Goal: Task Accomplishment & Management: Manage account settings

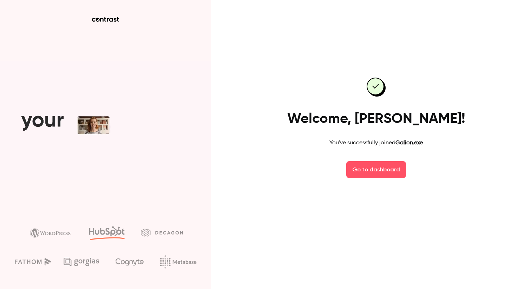
click at [331, 234] on div at bounding box center [376, 253] width 183 height 39
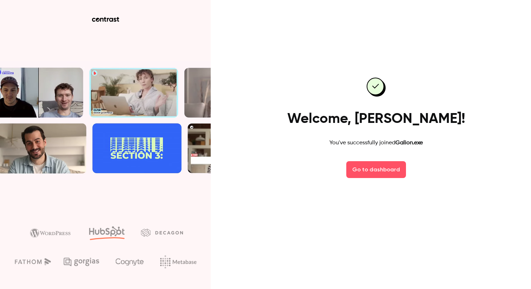
click at [361, 182] on div "Welcome, [PERSON_NAME]! You've successfully joined Galion.exe Go to dashboard" at bounding box center [376, 128] width 183 height 140
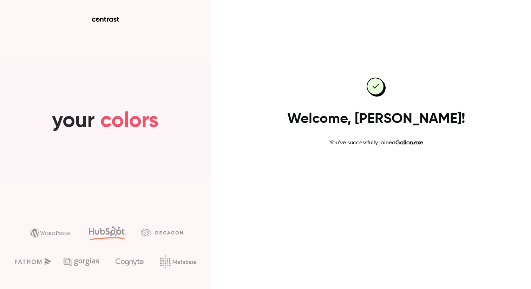
click at [370, 168] on link "Go to dashboard" at bounding box center [376, 169] width 60 height 17
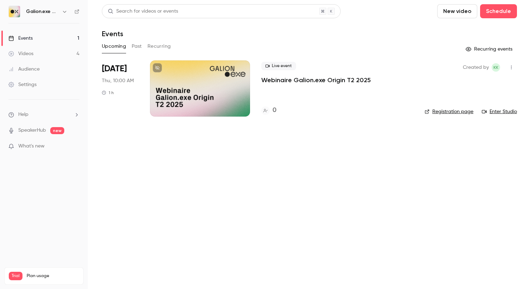
click at [226, 102] on div at bounding box center [200, 88] width 100 height 56
click at [229, 87] on div at bounding box center [200, 88] width 100 height 56
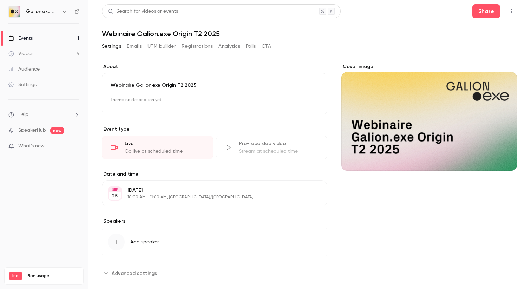
click at [179, 242] on button "Add speaker" at bounding box center [214, 242] width 225 height 29
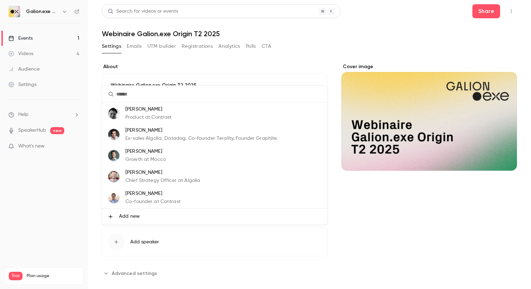
click at [54, 237] on div at bounding box center [265, 144] width 531 height 289
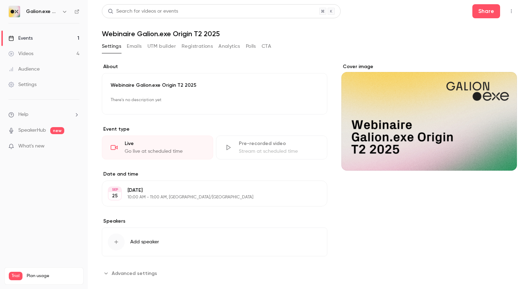
click at [91, 194] on main "**********" at bounding box center [309, 144] width 443 height 289
